Goal: Find specific page/section: Locate a particular part of the current website

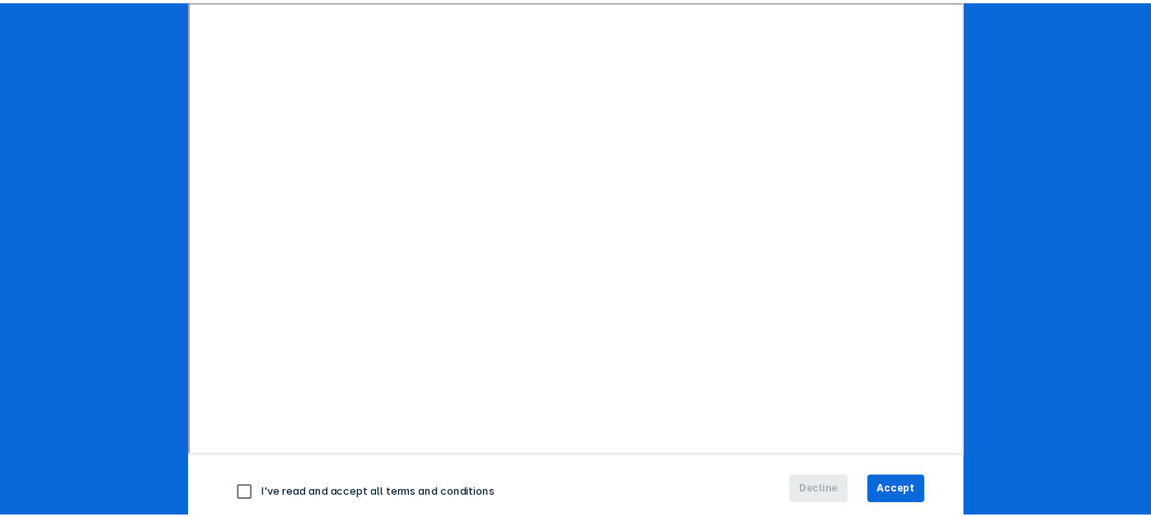
scroll to position [237, 0]
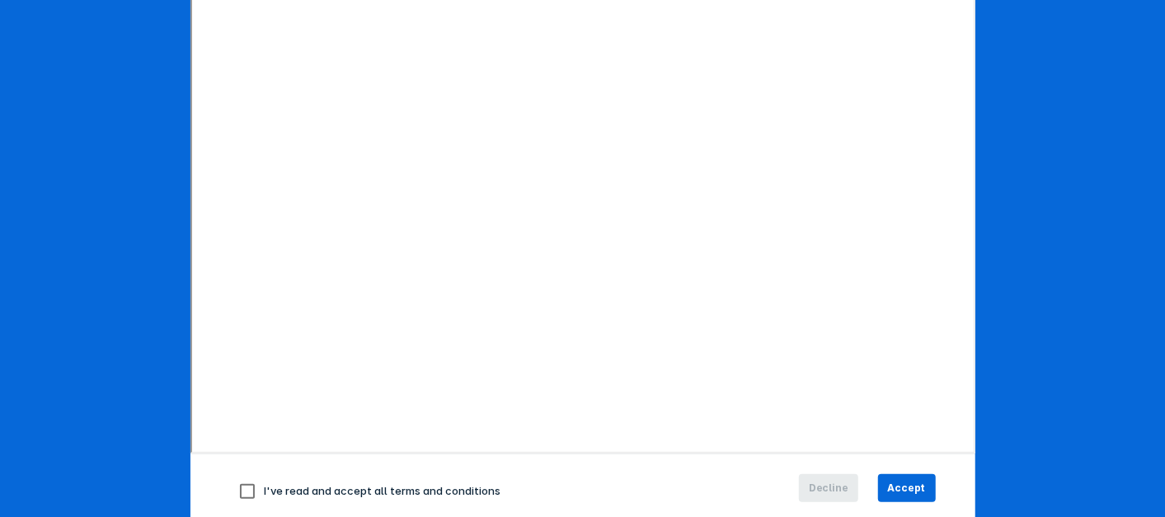
click at [240, 481] on input "checkbox" at bounding box center [247, 491] width 35 height 35
checkbox input "true"
click at [910, 485] on span "Accept" at bounding box center [907, 488] width 38 height 15
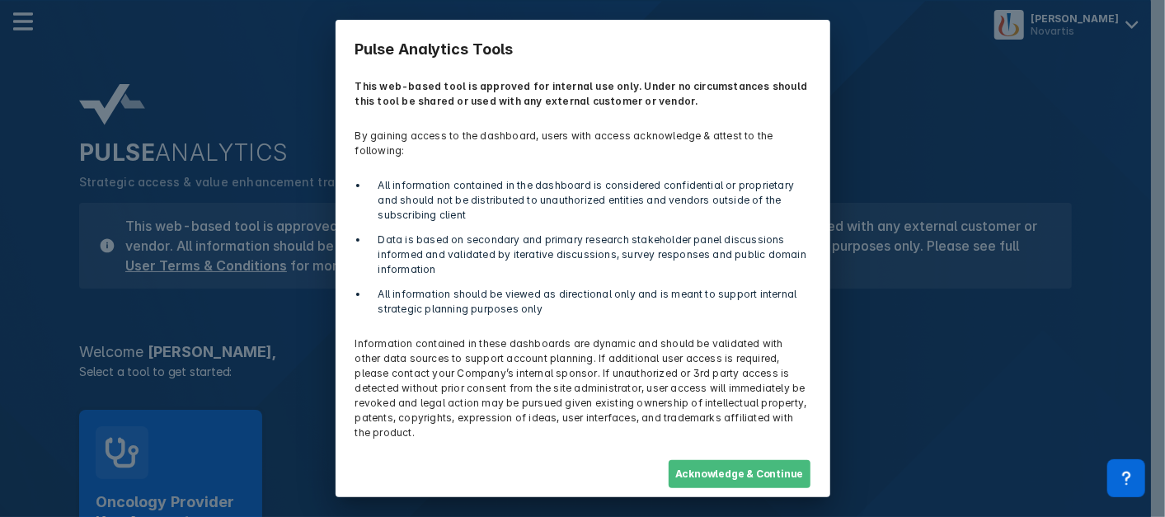
click at [789, 460] on button "Acknowledge & Continue" at bounding box center [740, 474] width 142 height 28
click at [189, 457] on div "Pulse Analytics Tools This web-based tool is approved for internal use only. Un…" at bounding box center [582, 258] width 1165 height 517
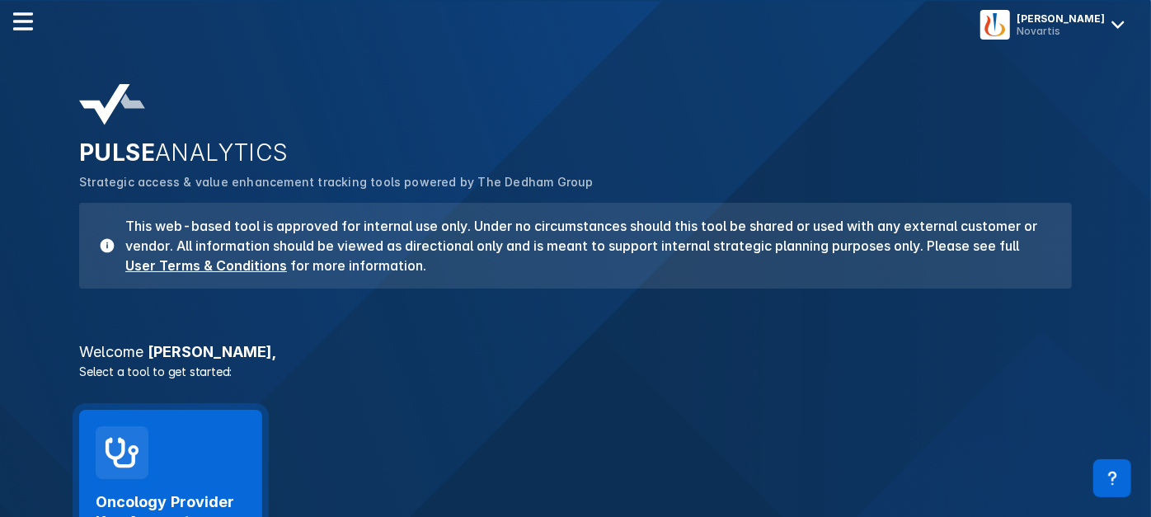
click at [200, 421] on div "Oncology Provider Key Accounts Launch Tool" at bounding box center [170, 500] width 183 height 180
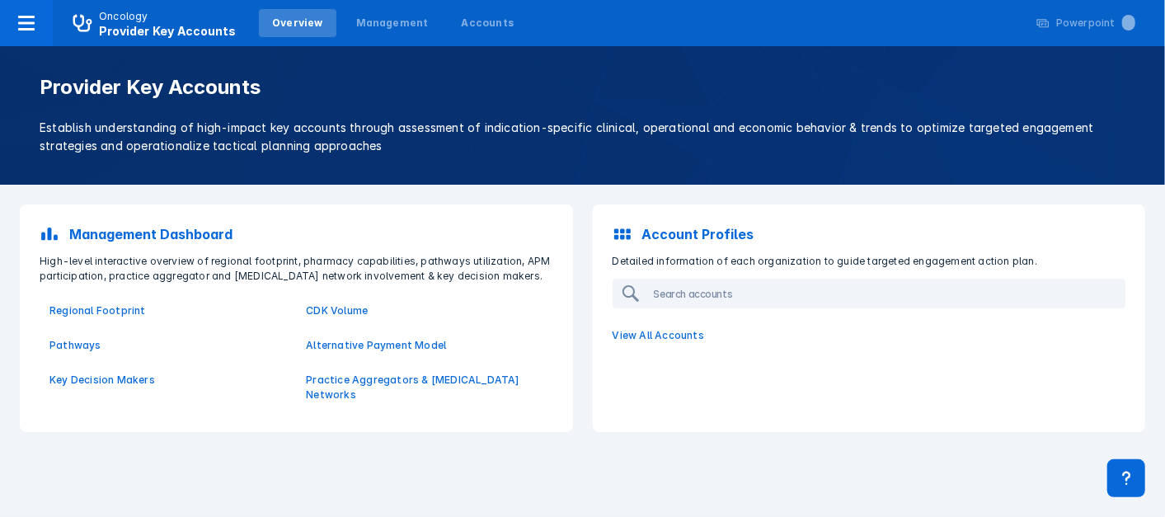
click at [287, 22] on div "Overview" at bounding box center [297, 23] width 51 height 15
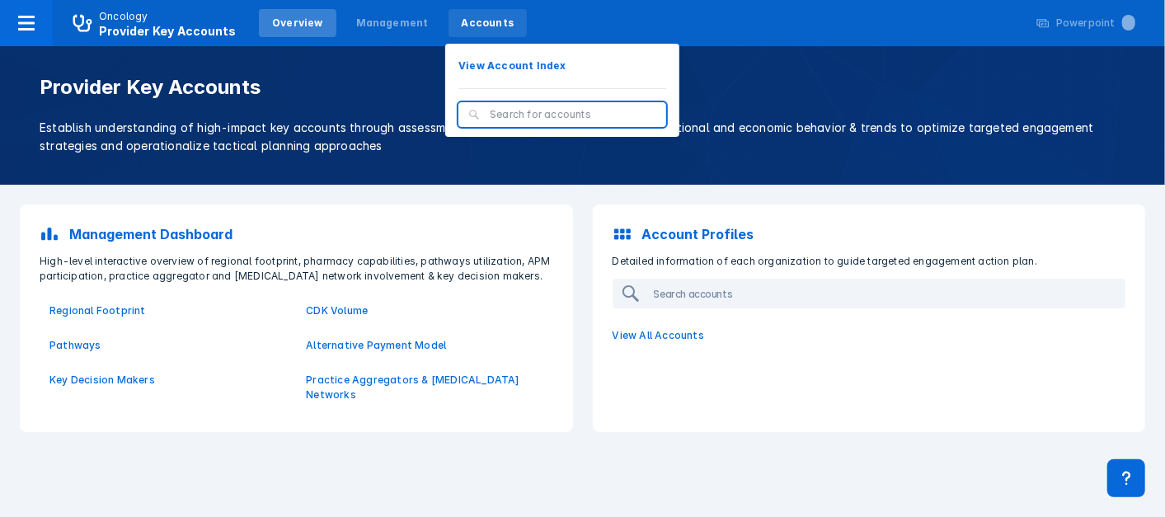
click at [483, 28] on div "Accounts" at bounding box center [488, 23] width 53 height 15
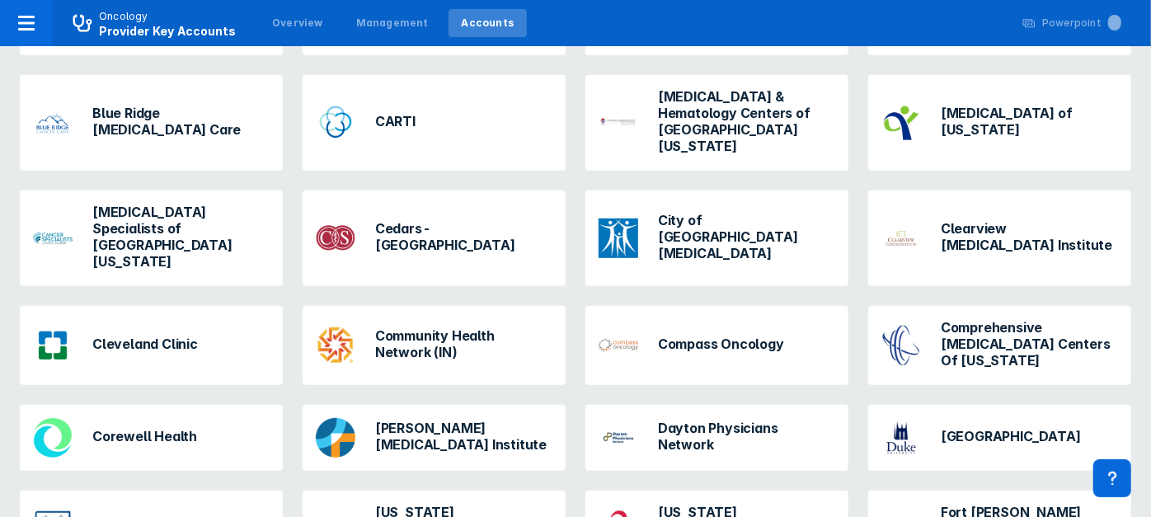
scroll to position [470, 0]
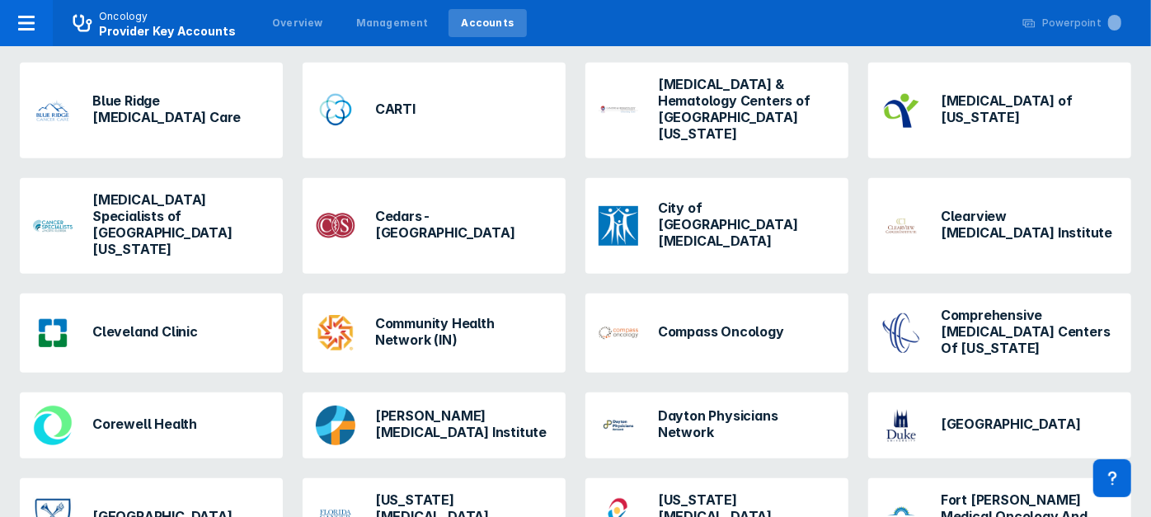
click at [148, 323] on h3 "Cleveland Clinic" at bounding box center [145, 331] width 106 height 16
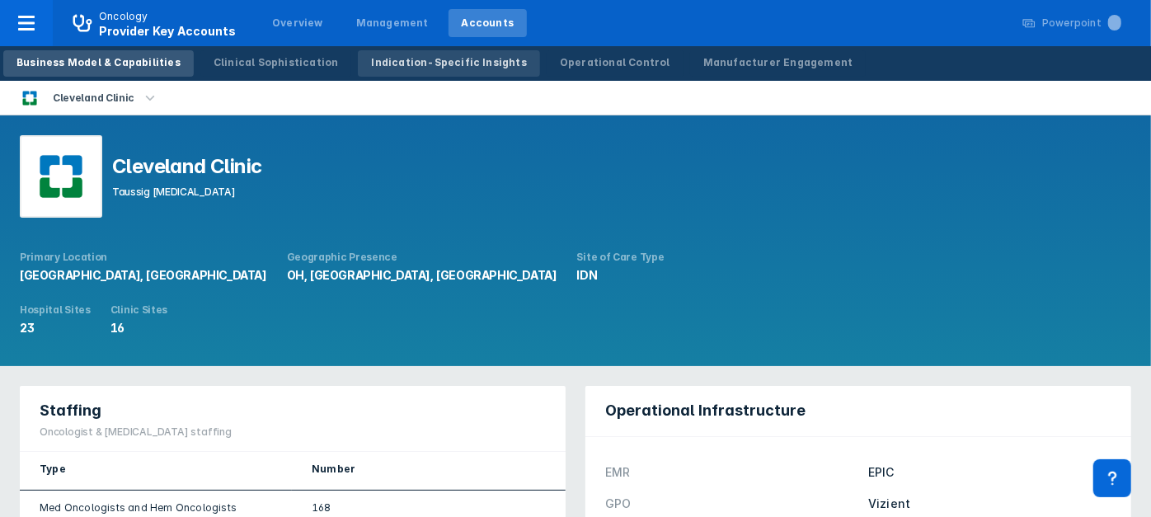
click at [396, 65] on div "Indication-Specific Insights" at bounding box center [449, 62] width 156 height 15
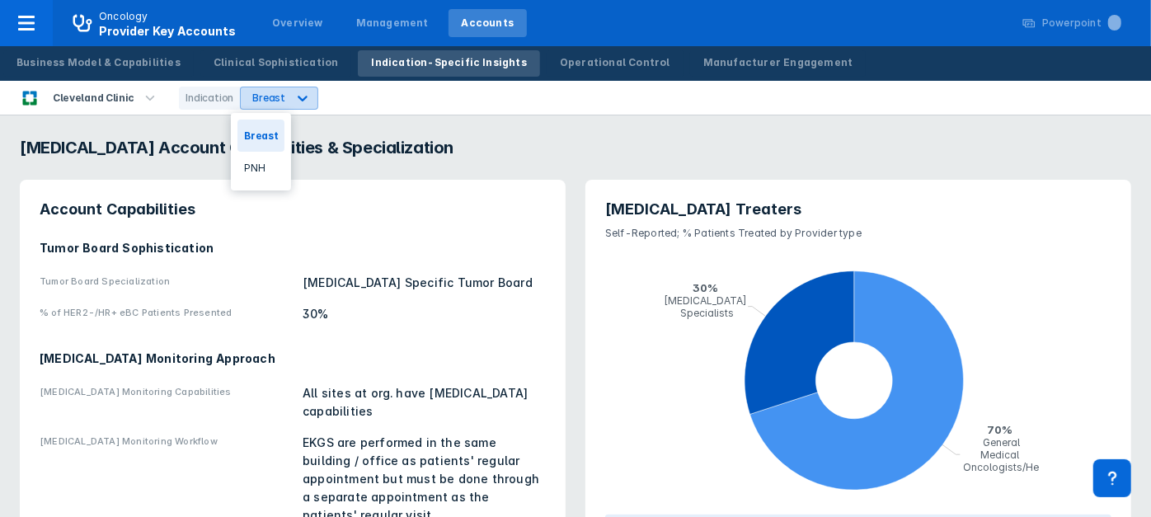
click at [266, 88] on div "Breast" at bounding box center [264, 97] width 46 height 21
click at [256, 165] on div "PNH" at bounding box center [260, 168] width 47 height 32
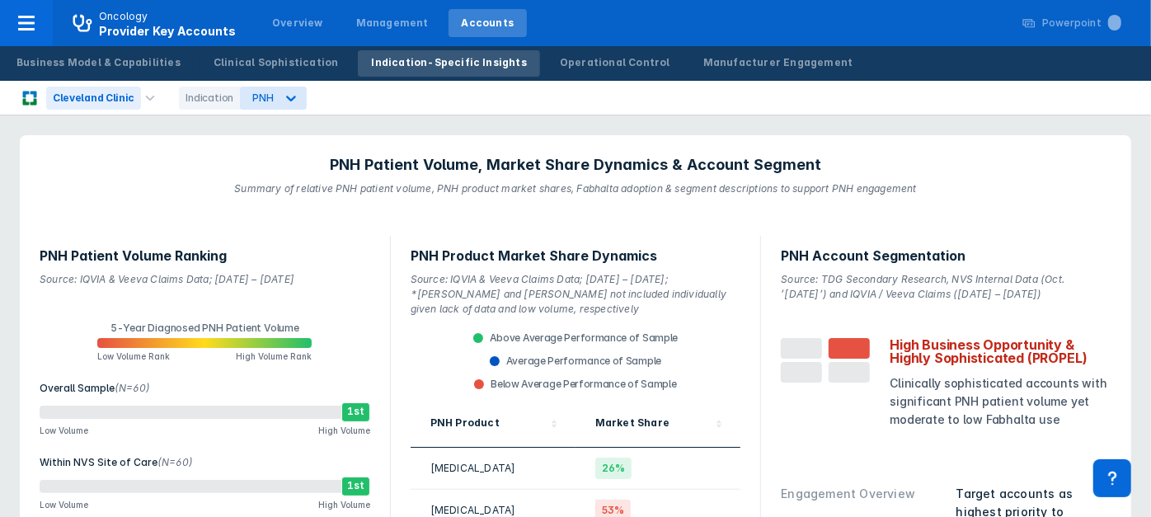
click at [120, 94] on div "Cleveland Clinic" at bounding box center [93, 98] width 95 height 23
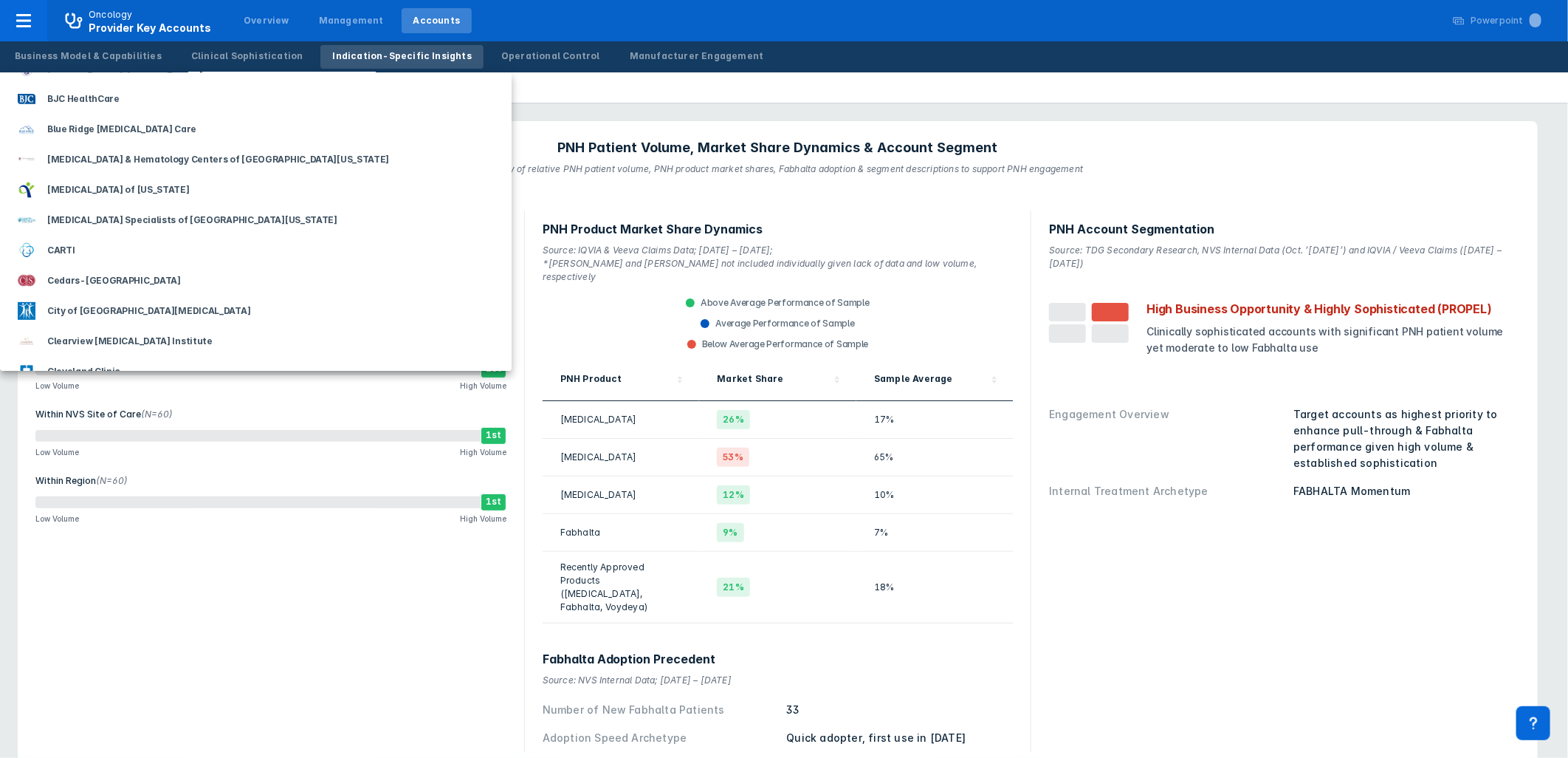
scroll to position [328, 0]
